Goal: Check status

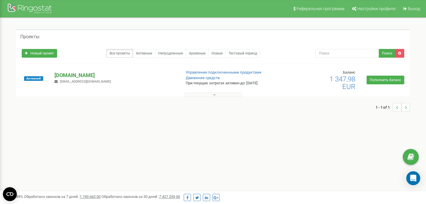
click at [63, 76] on p "[DOMAIN_NAME]" at bounding box center [116, 76] width 122 height 8
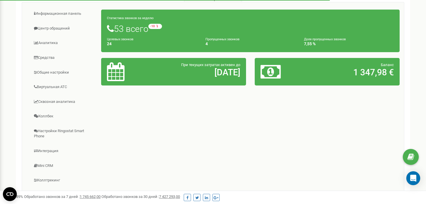
scroll to position [57, 0]
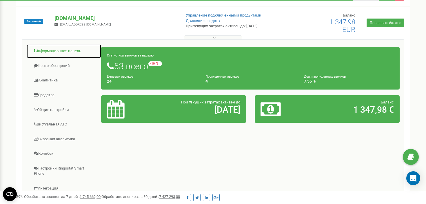
click at [63, 51] on link "Информационная панель" at bounding box center [63, 51] width 75 height 14
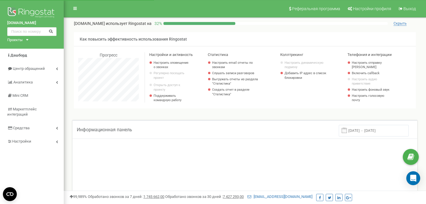
scroll to position [348, 362]
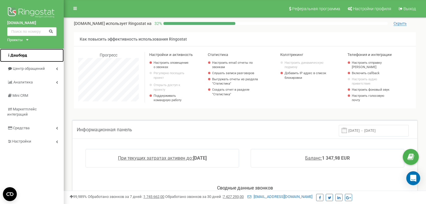
click at [20, 55] on span "Дашборд" at bounding box center [18, 55] width 17 height 4
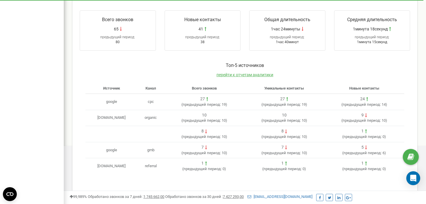
scroll to position [204, 0]
